Goal: Navigation & Orientation: Find specific page/section

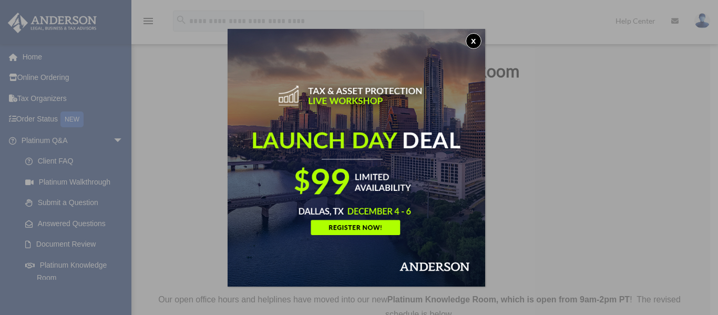
click at [473, 36] on button "x" at bounding box center [474, 41] width 16 height 16
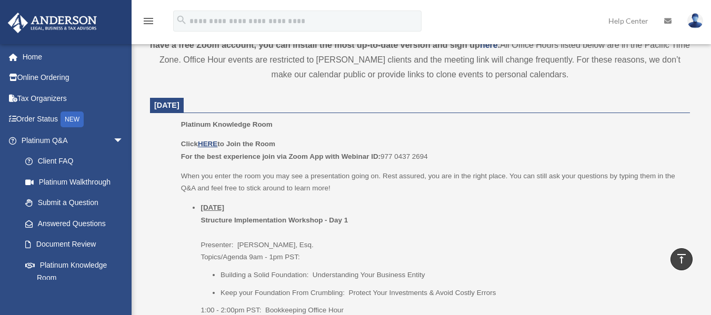
scroll to position [421, 0]
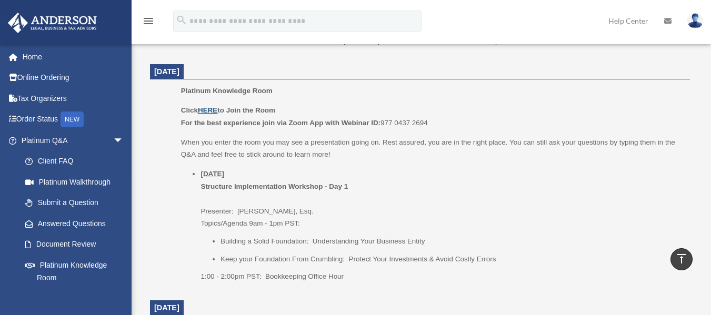
click at [210, 110] on u "HERE" at bounding box center [207, 110] width 19 height 8
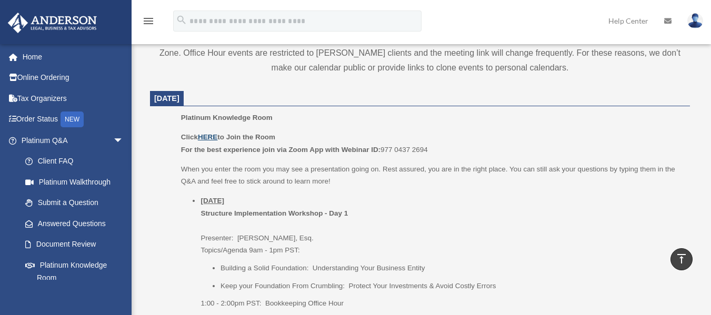
scroll to position [414, 0]
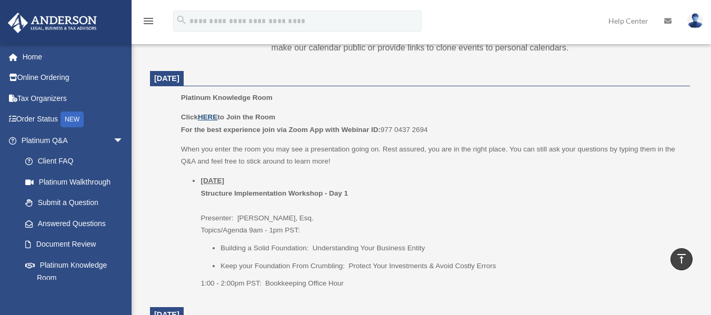
click at [210, 114] on u "HERE" at bounding box center [207, 117] width 19 height 8
drag, startPoint x: 430, startPoint y: 128, endPoint x: 382, endPoint y: 127, distance: 47.9
click at [382, 127] on p "Click HERE to Join the Room For the best experience join via Zoom App with Webi…" at bounding box center [431, 123] width 501 height 25
click at [392, 126] on p "Click HERE to Join the Room For the best experience join via Zoom App with Webi…" at bounding box center [431, 123] width 501 height 25
drag, startPoint x: 381, startPoint y: 128, endPoint x: 431, endPoint y: 129, distance: 50.0
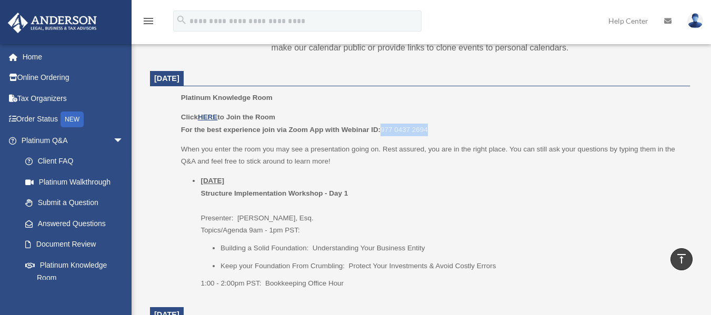
click at [431, 129] on p "Click HERE to Join the Room For the best experience join via Zoom App with Webi…" at bounding box center [431, 123] width 501 height 25
copy p "977 0437 2694"
click at [530, 181] on li "Thursday, September 25 Structure Implementation Workshop - Day 1 Presenter: Gwe…" at bounding box center [441, 232] width 482 height 115
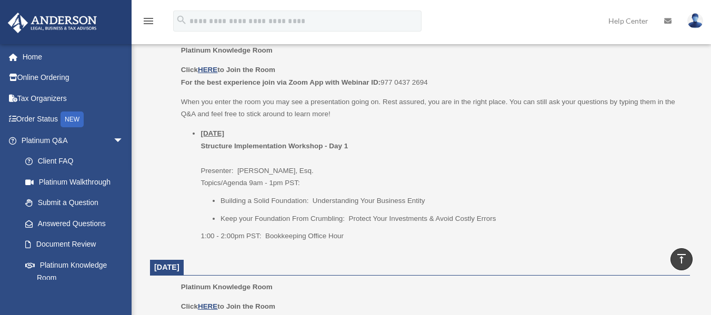
scroll to position [454, 0]
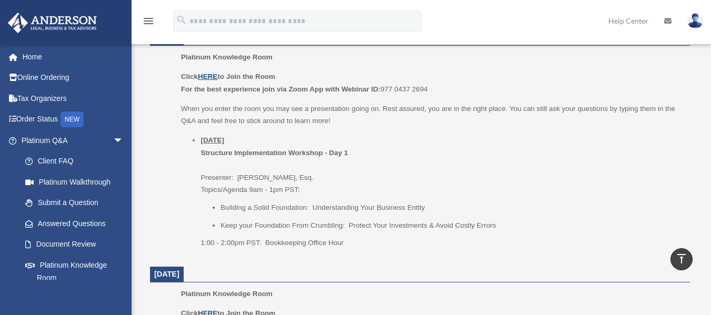
click at [209, 77] on u "HERE" at bounding box center [207, 77] width 19 height 8
click at [211, 75] on u "HERE" at bounding box center [207, 77] width 19 height 8
click at [52, 55] on link "Home" at bounding box center [73, 56] width 132 height 21
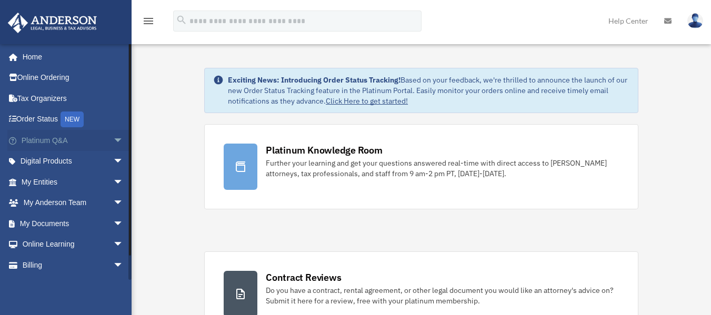
scroll to position [21, 0]
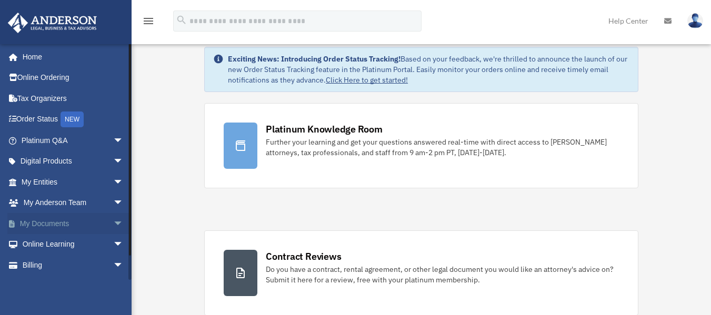
click at [47, 219] on link "My Documents arrow_drop_down" at bounding box center [73, 223] width 132 height 21
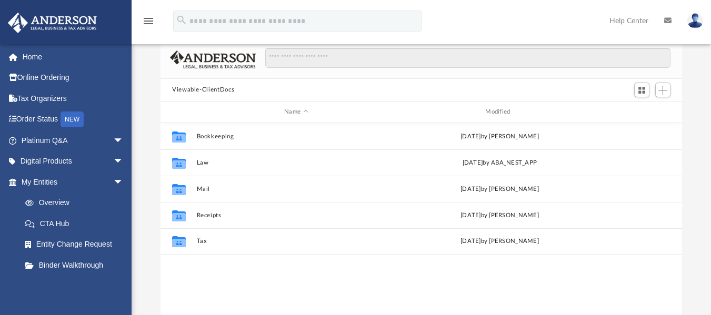
scroll to position [59, 0]
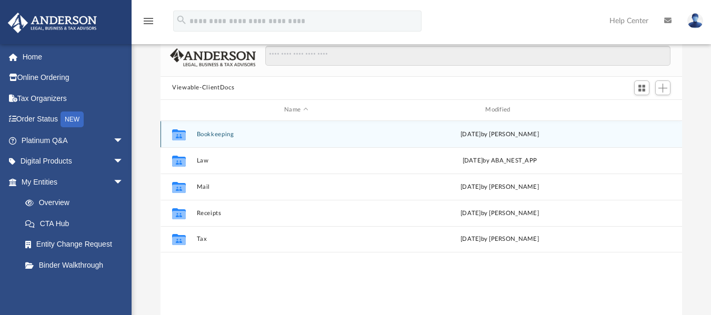
click at [232, 135] on button "Bookkeeping" at bounding box center [296, 133] width 199 height 7
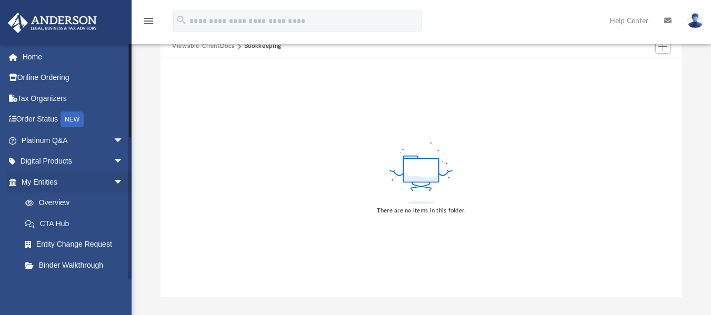
scroll to position [101, 0]
click at [55, 282] on div "calebccoffman6@gmail.com Sign Out calebccoffman6@gmail.com Home Online Ordering…" at bounding box center [65, 201] width 131 height 315
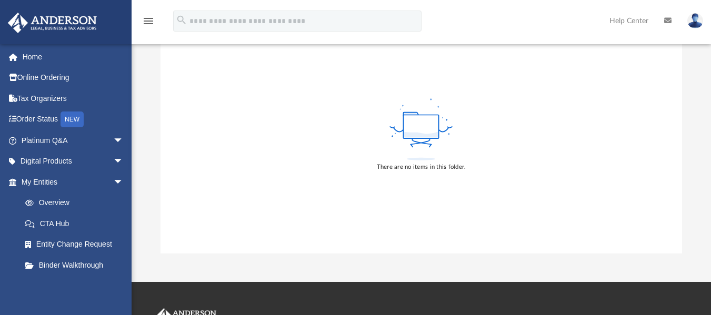
scroll to position [164, 0]
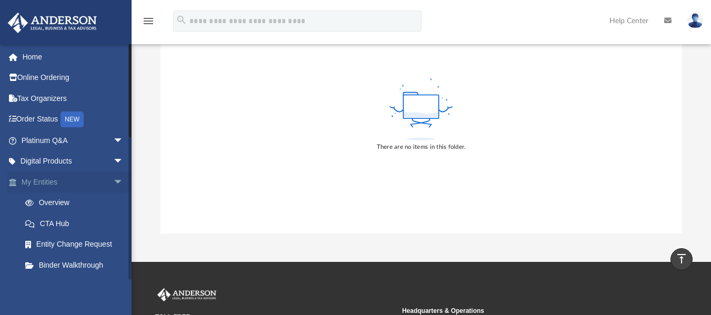
click at [113, 181] on span "arrow_drop_down" at bounding box center [123, 182] width 21 height 22
click at [113, 201] on span "arrow_drop_down" at bounding box center [123, 203] width 21 height 22
click at [79, 247] on link "Box" at bounding box center [77, 244] width 125 height 21
click at [36, 242] on span at bounding box center [34, 244] width 7 height 7
click at [43, 245] on link "Box" at bounding box center [77, 244] width 125 height 21
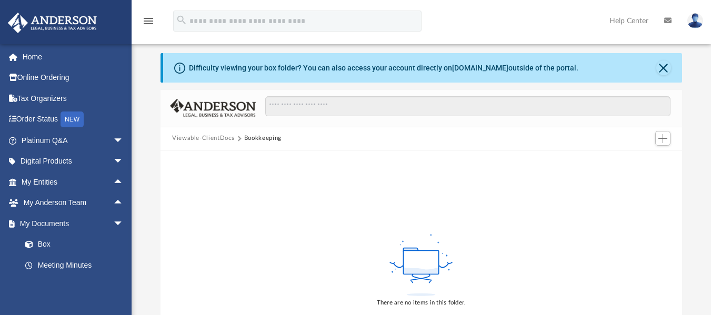
scroll to position [6, 0]
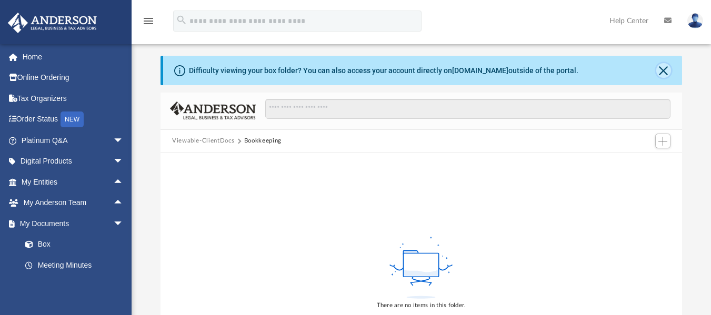
click at [665, 74] on button "Close" at bounding box center [663, 70] width 15 height 15
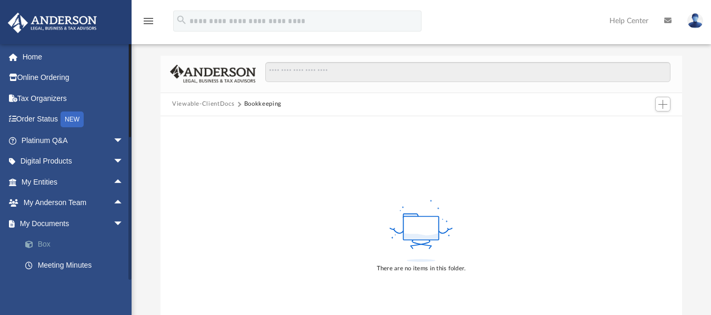
click at [43, 242] on link "Box" at bounding box center [77, 244] width 125 height 21
click at [113, 220] on span "arrow_drop_down" at bounding box center [123, 224] width 21 height 22
click at [49, 222] on link "My Documents arrow_drop_up" at bounding box center [73, 223] width 132 height 21
click at [53, 59] on link "Home" at bounding box center [73, 56] width 132 height 21
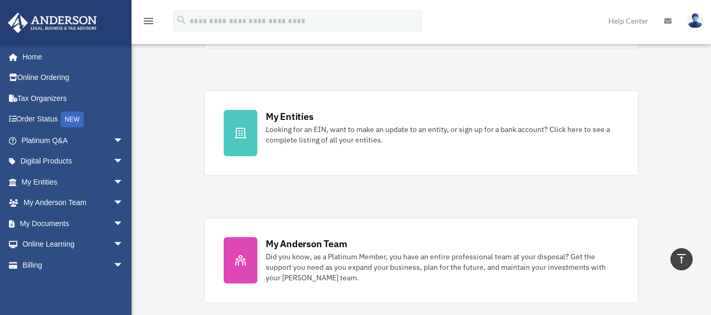
scroll to position [293, 0]
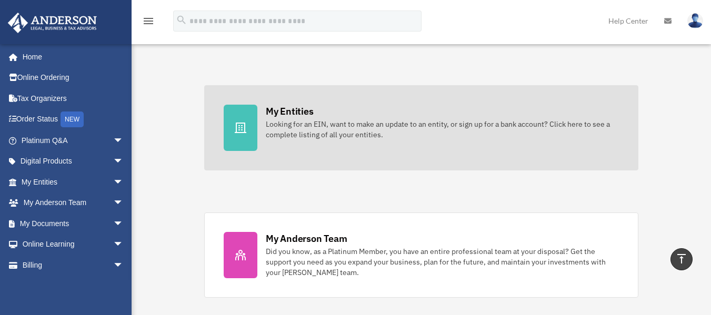
click at [277, 107] on div "My Entities" at bounding box center [289, 111] width 47 height 13
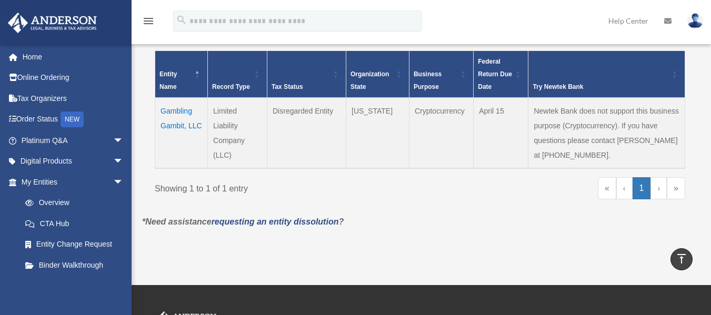
scroll to position [214, 0]
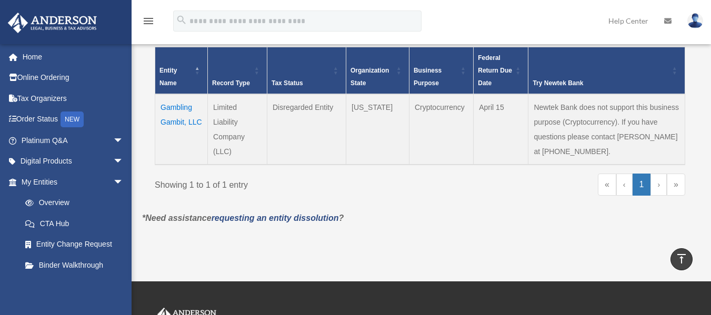
click at [174, 115] on td "Gambling Gambit, LLC" at bounding box center [181, 129] width 53 height 70
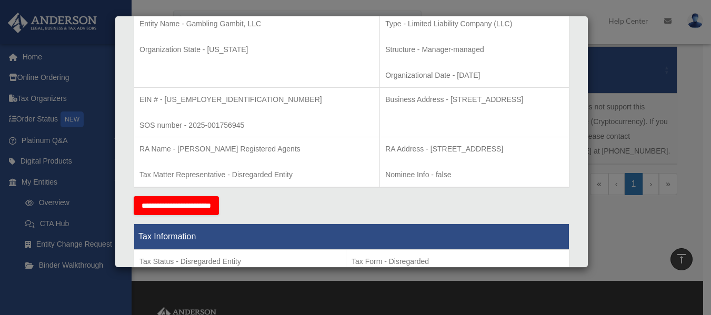
scroll to position [196, 0]
